Goal: Register for event/course

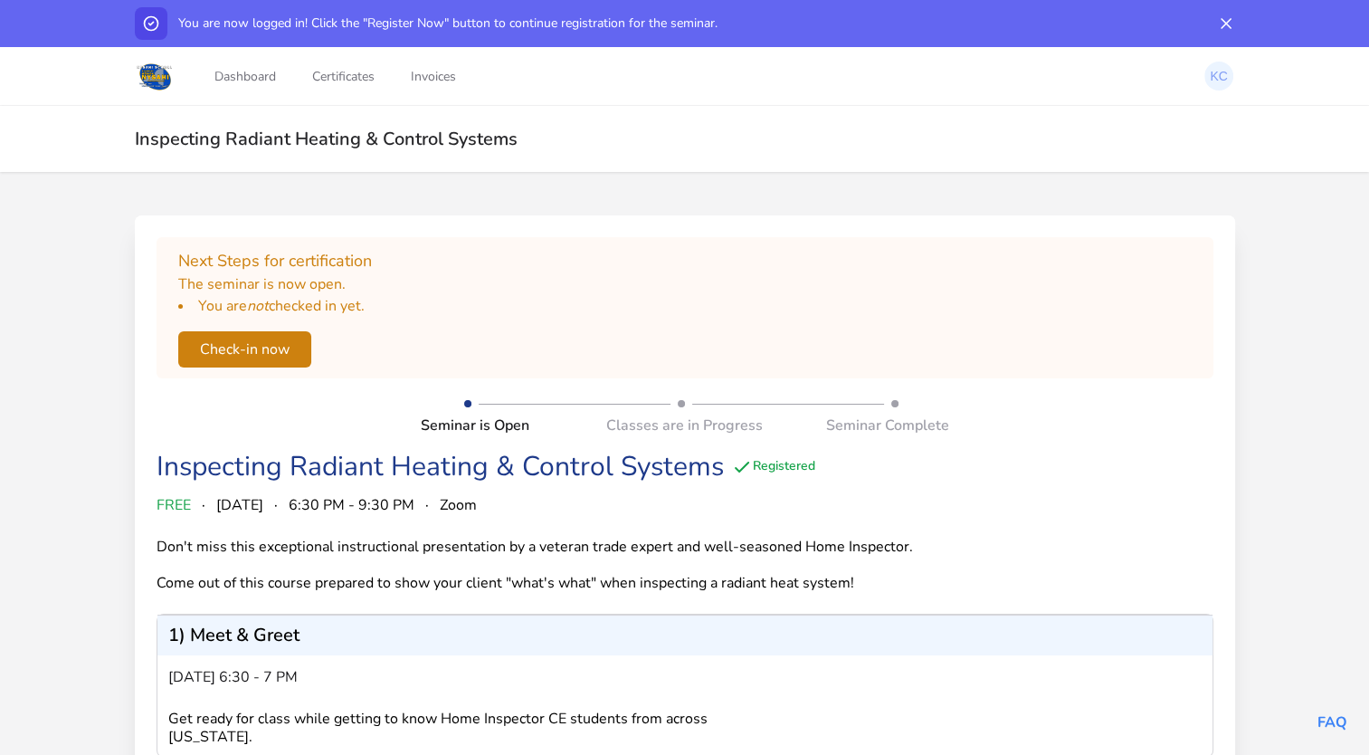
click at [266, 342] on button "Check-in now" at bounding box center [244, 349] width 133 height 36
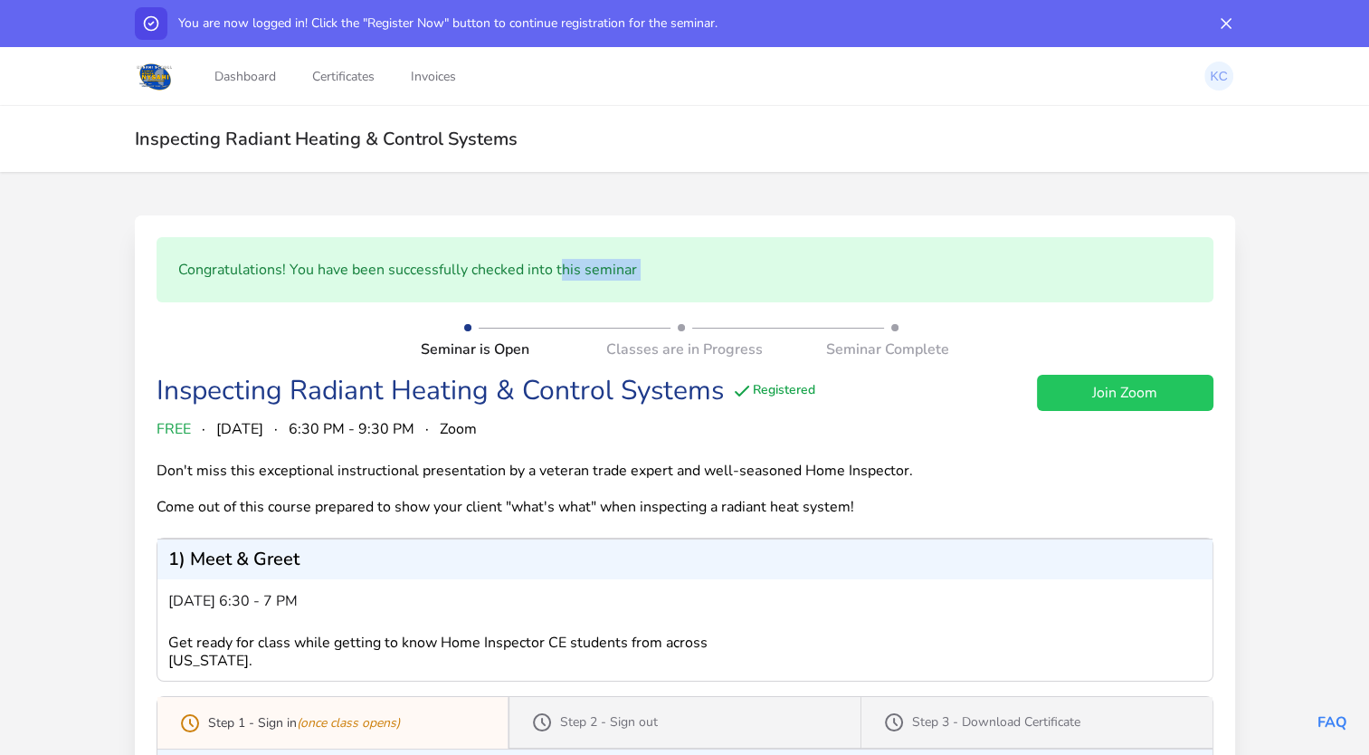
drag, startPoint x: 266, startPoint y: 342, endPoint x: 559, endPoint y: 293, distance: 297.3
click at [559, 293] on div "Congratulations! You have been successfully checked into this seminar Seminar i…" at bounding box center [685, 703] width 1101 height 977
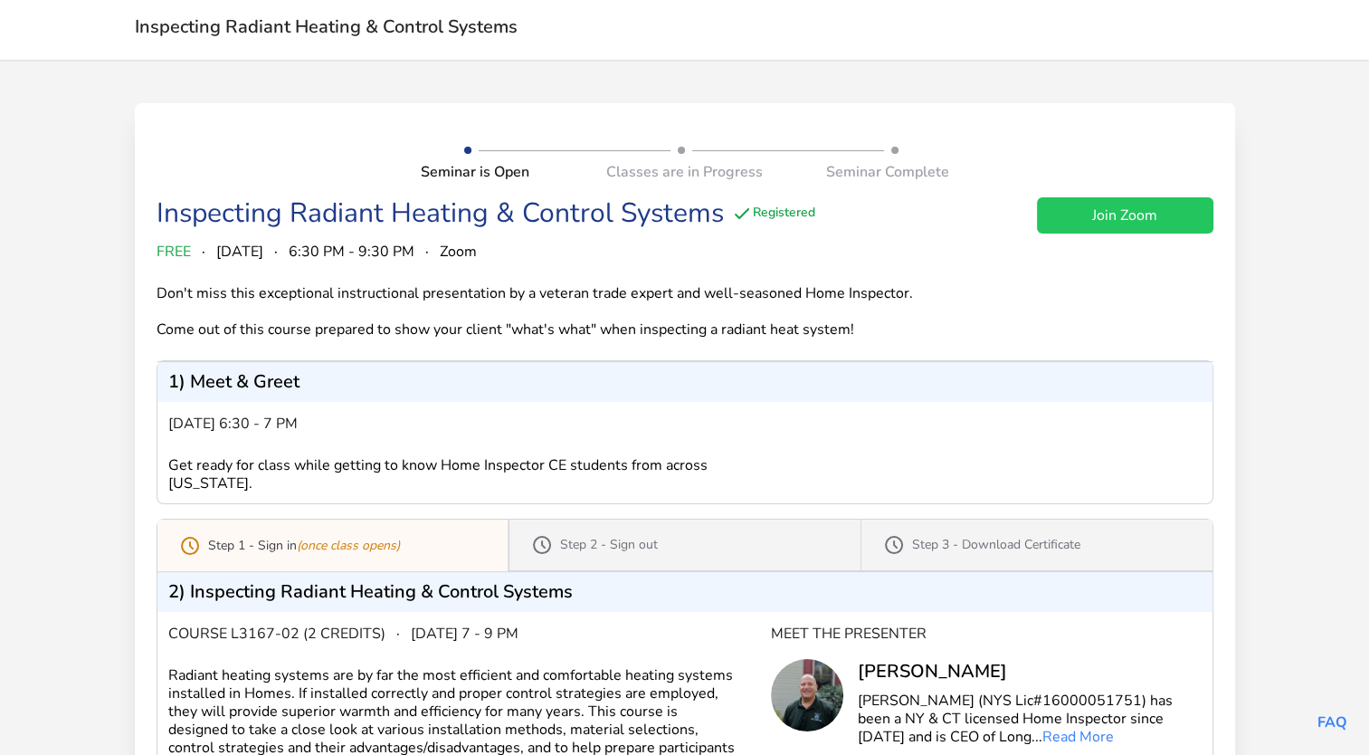
scroll to position [119, 0]
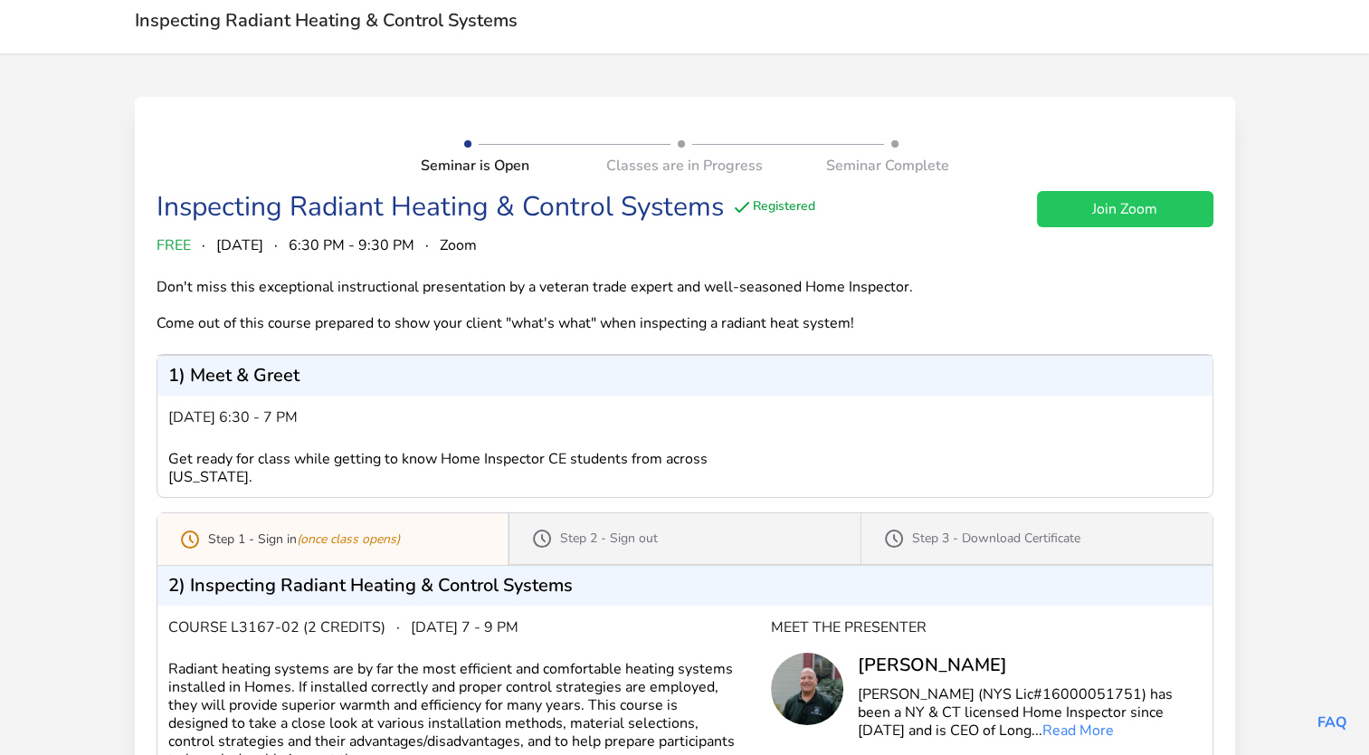
click at [1110, 202] on link "Join Zoom" at bounding box center [1125, 209] width 176 height 36
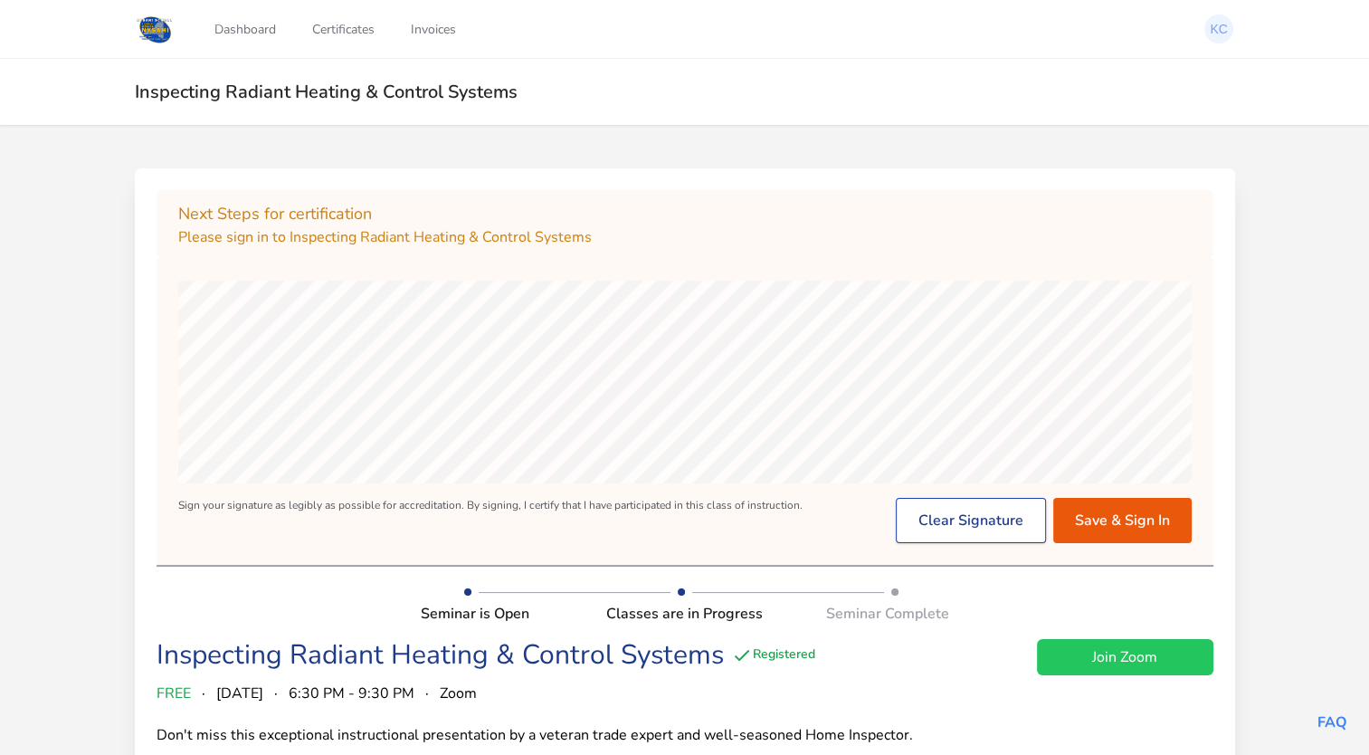
click at [1013, 523] on button "Clear Signature" at bounding box center [971, 520] width 150 height 45
click at [1095, 518] on button "Save & Sign In" at bounding box center [1123, 520] width 138 height 45
